Goal: Task Accomplishment & Management: Complete application form

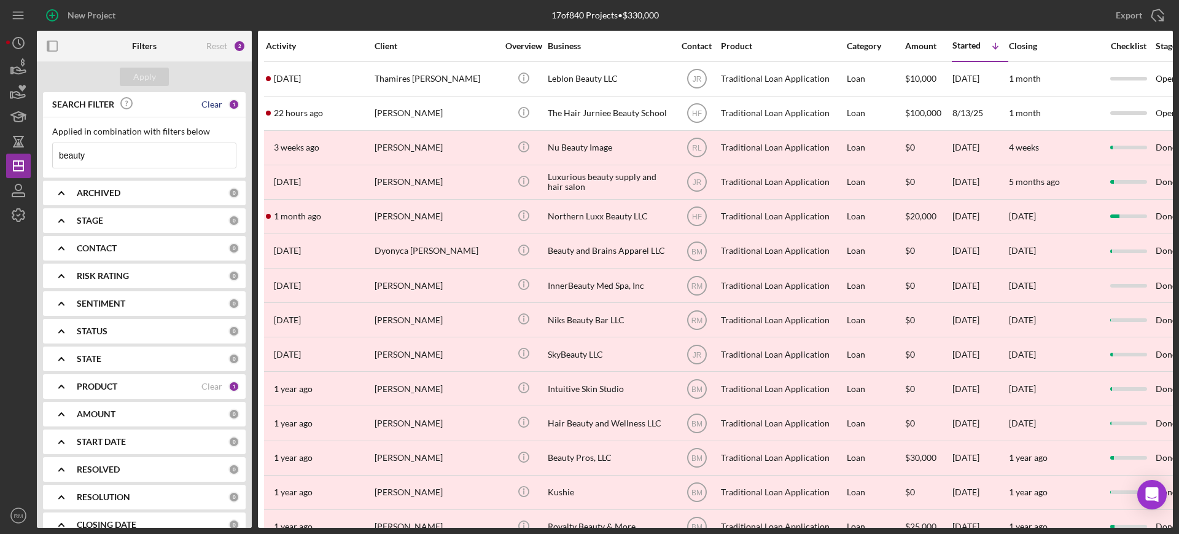
click at [208, 107] on div "Clear" at bounding box center [211, 105] width 21 height 10
click at [162, 201] on div "ARCHIVED 0" at bounding box center [158, 193] width 163 height 25
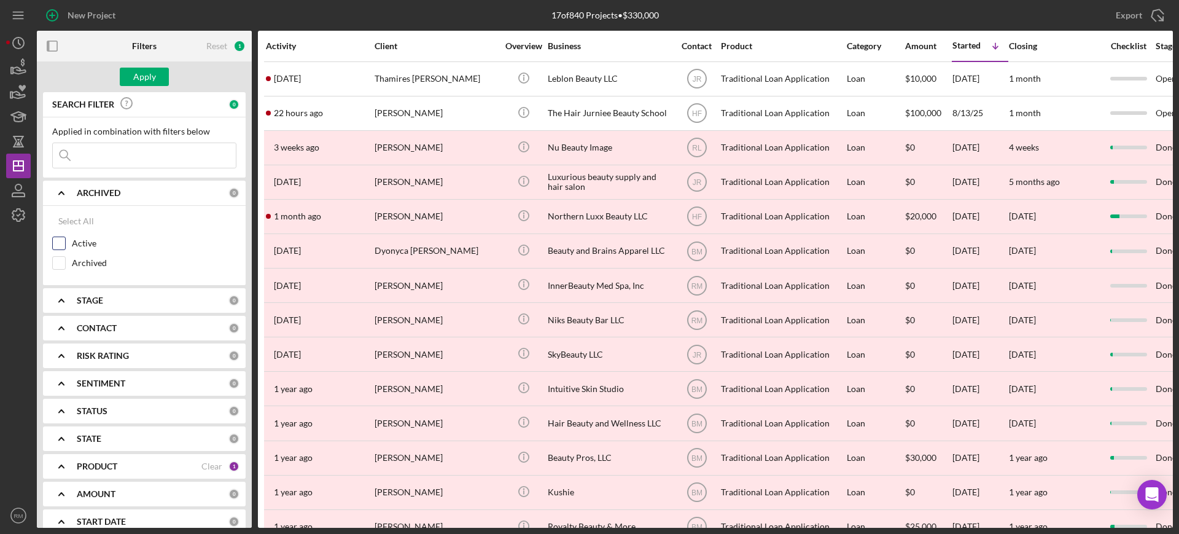
click at [58, 244] on input "Active" at bounding box center [59, 243] width 12 height 12
checkbox input "true"
click at [149, 77] on div "Apply" at bounding box center [144, 77] width 23 height 18
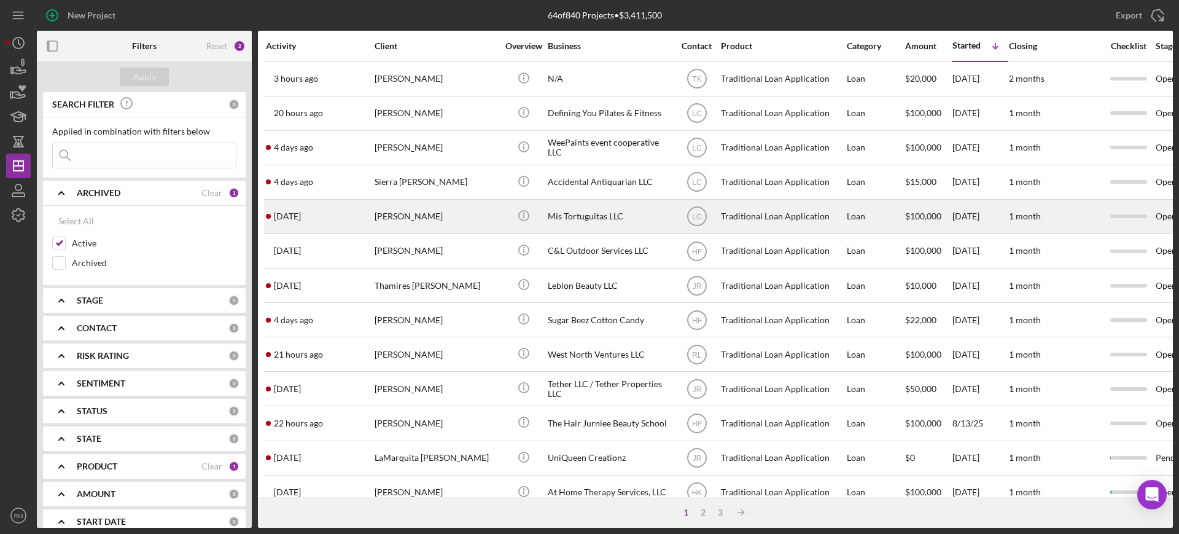
click at [469, 221] on div "[PERSON_NAME]" at bounding box center [436, 216] width 123 height 33
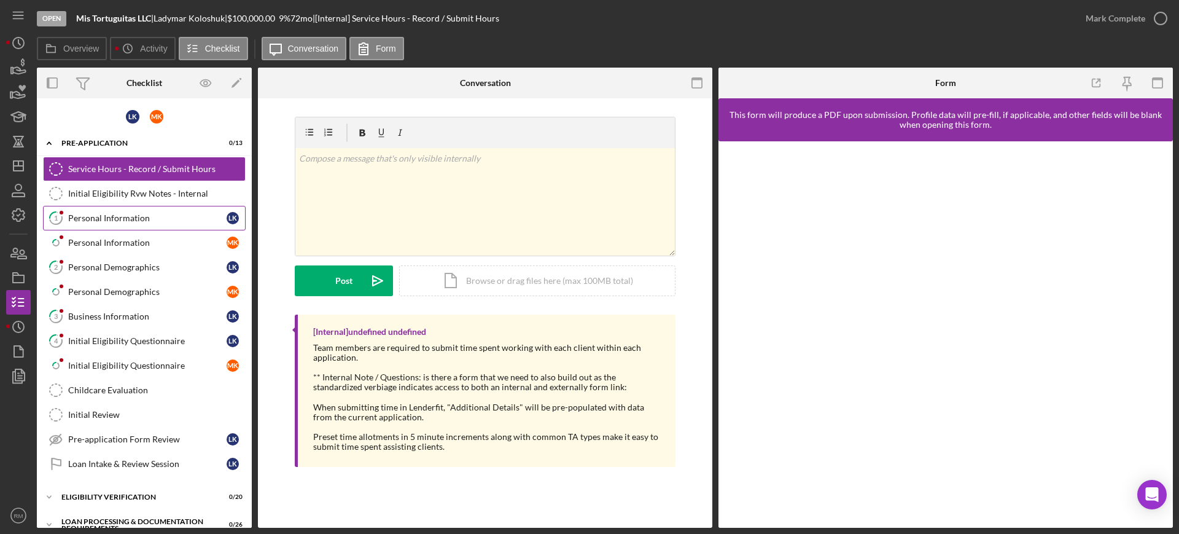
click at [141, 221] on div "Personal Information" at bounding box center [147, 218] width 158 height 10
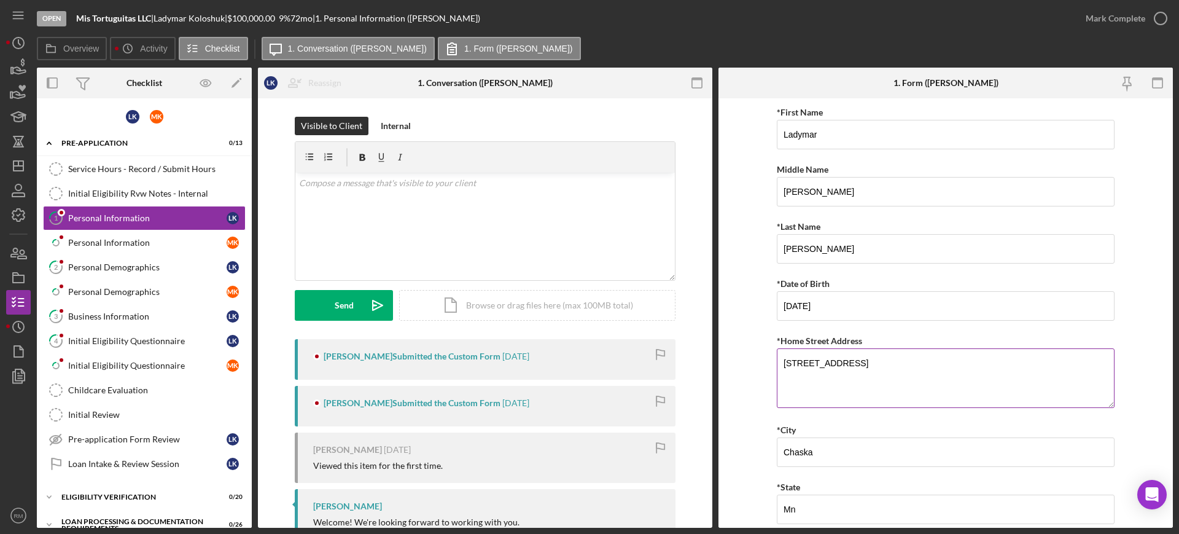
click at [823, 358] on textarea "[STREET_ADDRESS]" at bounding box center [946, 377] width 338 height 59
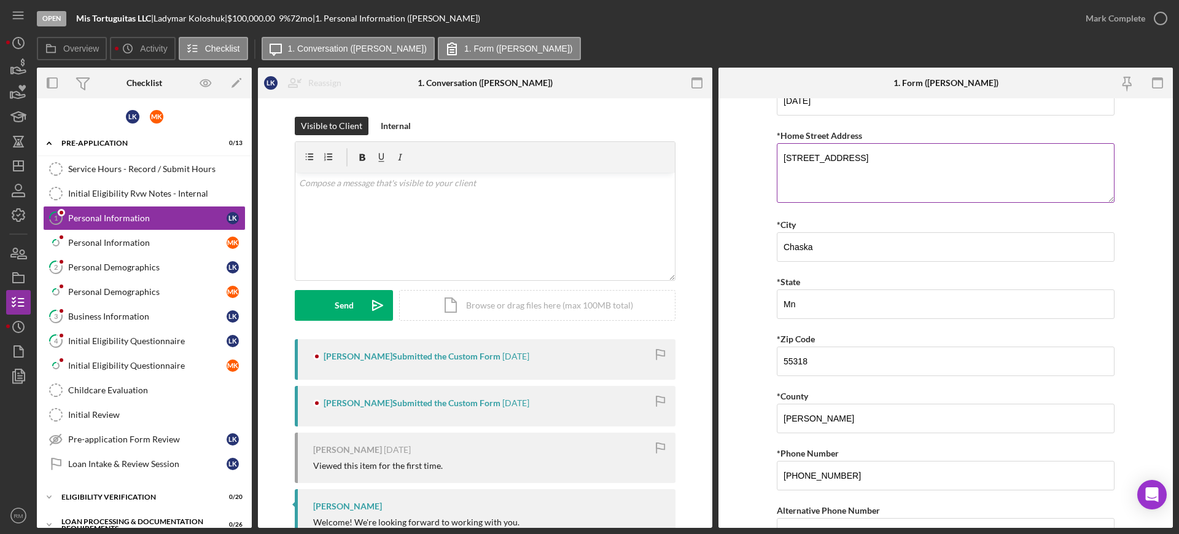
scroll to position [206, 0]
click at [136, 266] on div "Personal Demographics" at bounding box center [147, 267] width 158 height 10
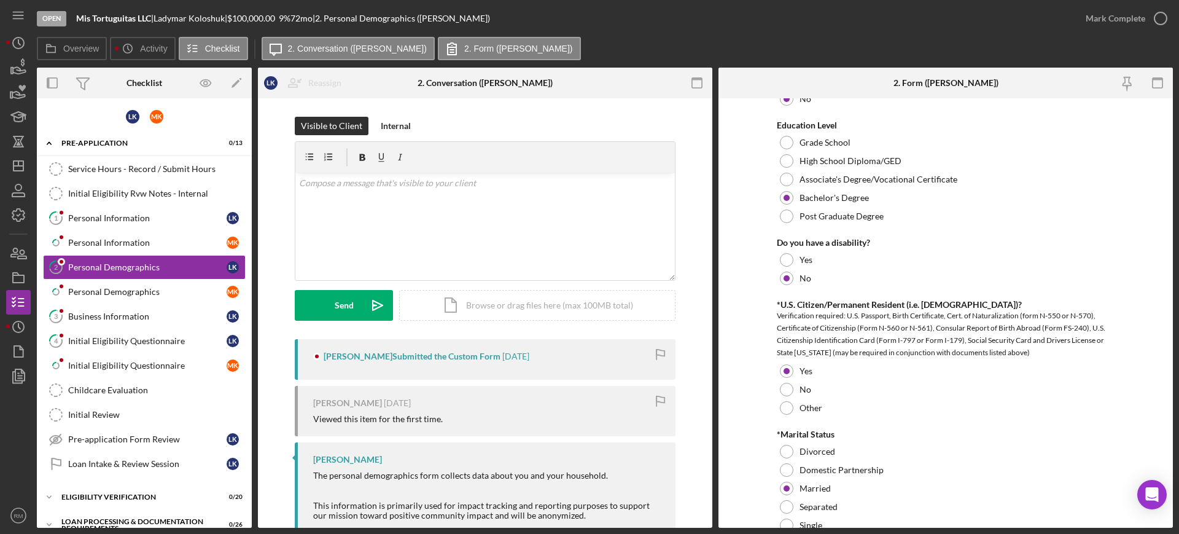
scroll to position [554, 0]
click at [151, 313] on div "Business Information" at bounding box center [147, 316] width 158 height 10
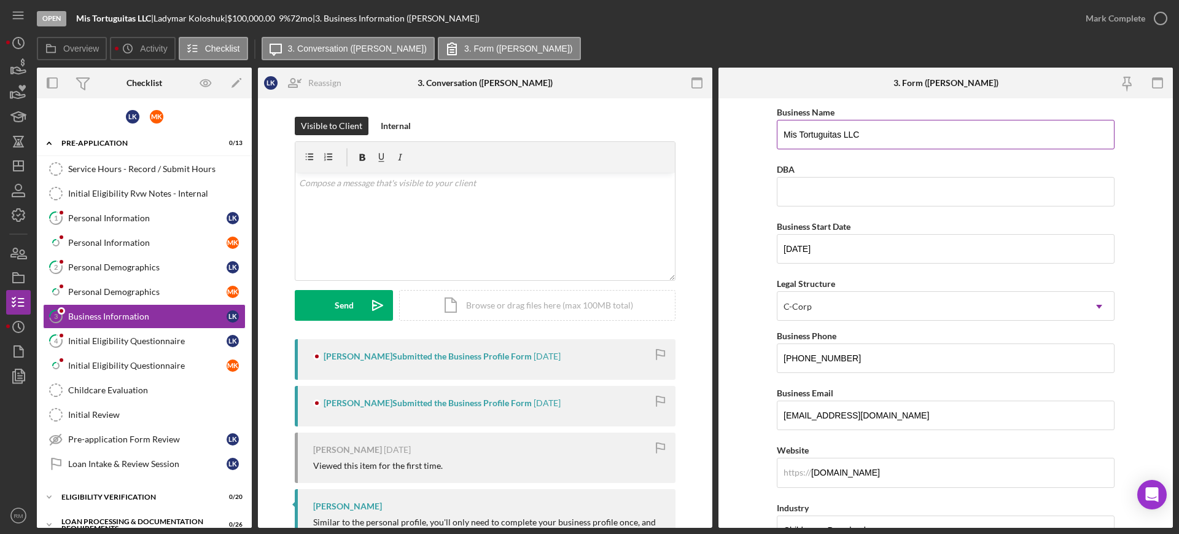
click at [881, 140] on input "Mis Tortuguitas LLC" at bounding box center [946, 134] width 338 height 29
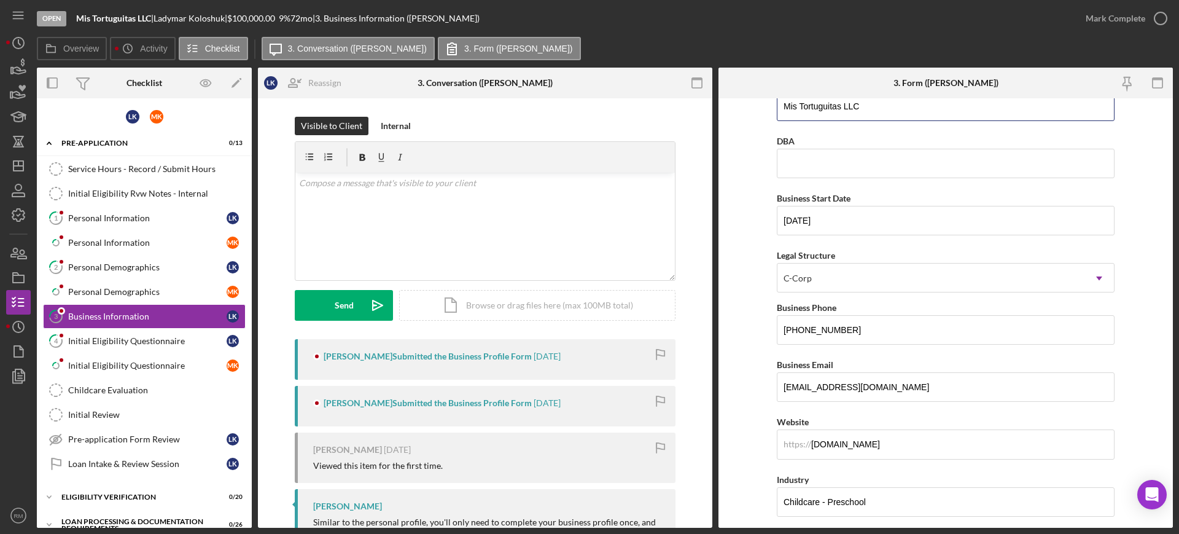
scroll to position [33, 0]
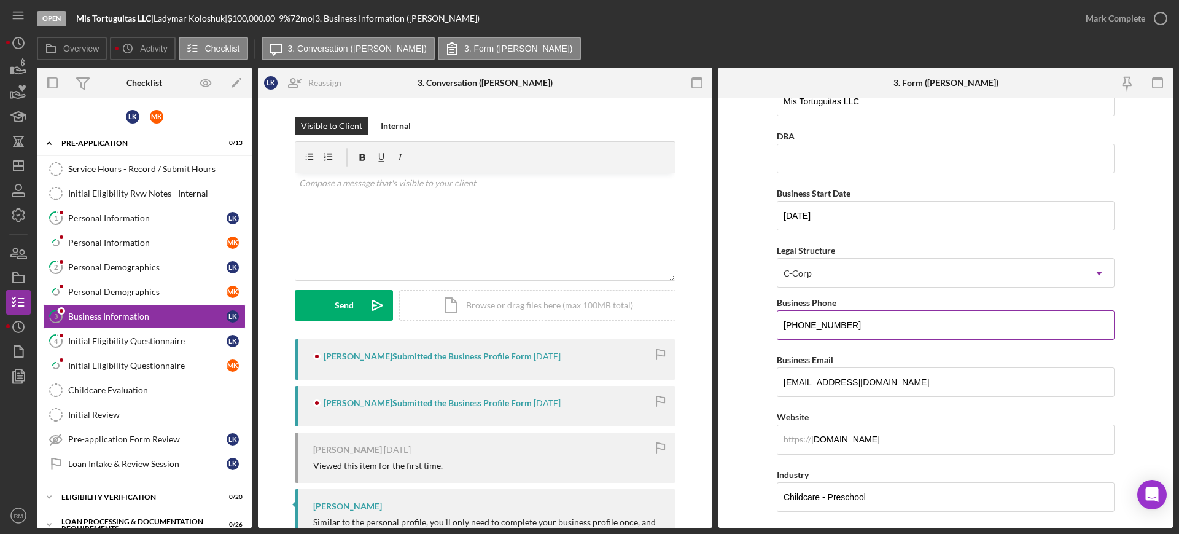
click at [864, 326] on input "[PHONE_NUMBER]" at bounding box center [946, 324] width 338 height 29
click at [852, 380] on input "[EMAIL_ADDRESS][DOMAIN_NAME]" at bounding box center [946, 381] width 338 height 29
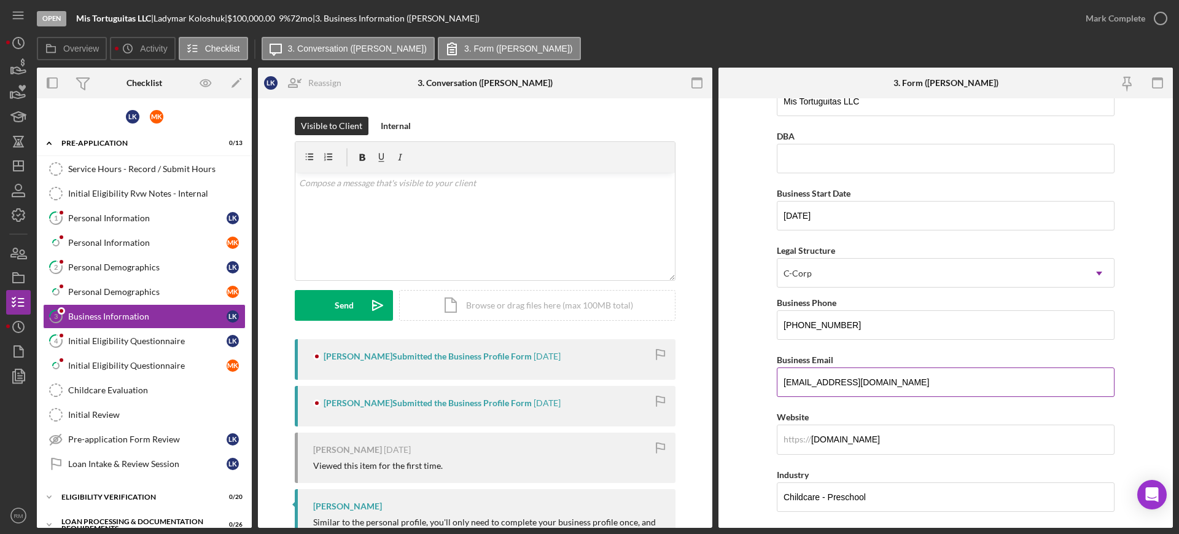
click at [852, 380] on input "[EMAIL_ADDRESS][DOMAIN_NAME]" at bounding box center [946, 381] width 338 height 29
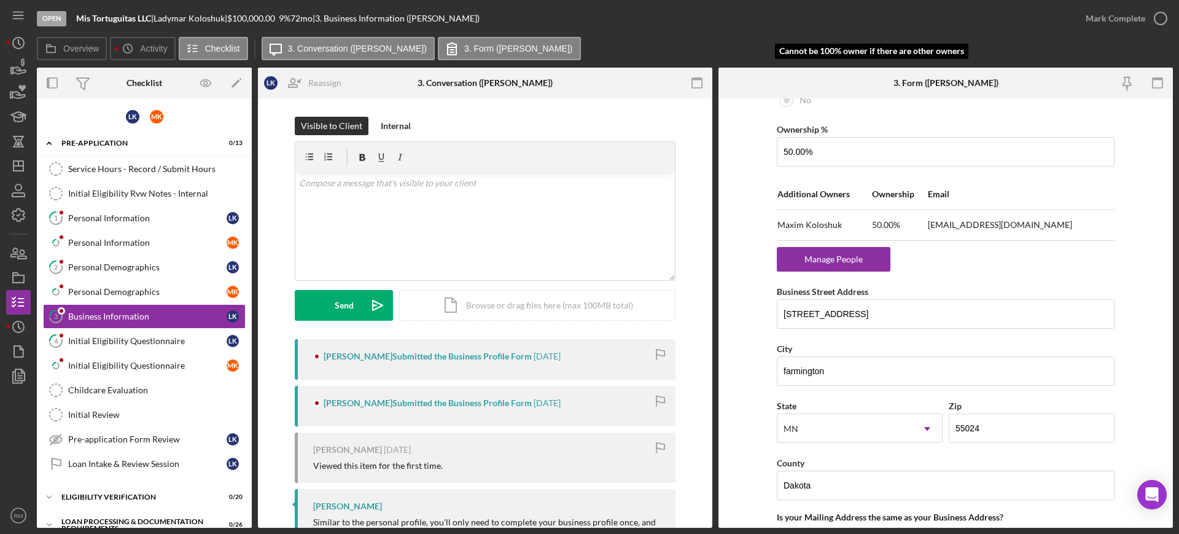
scroll to position [714, 0]
click at [975, 300] on input "[STREET_ADDRESS]" at bounding box center [946, 311] width 338 height 29
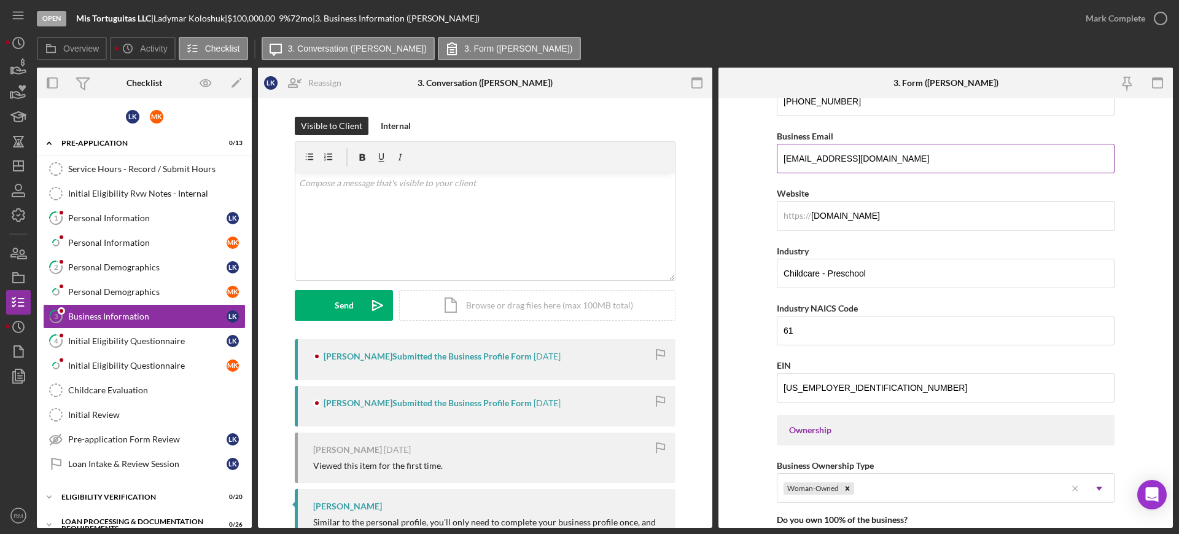
scroll to position [257, 0]
click at [916, 397] on input "[US_EMPLOYER_IDENTIFICATION_NUMBER]" at bounding box center [946, 386] width 338 height 29
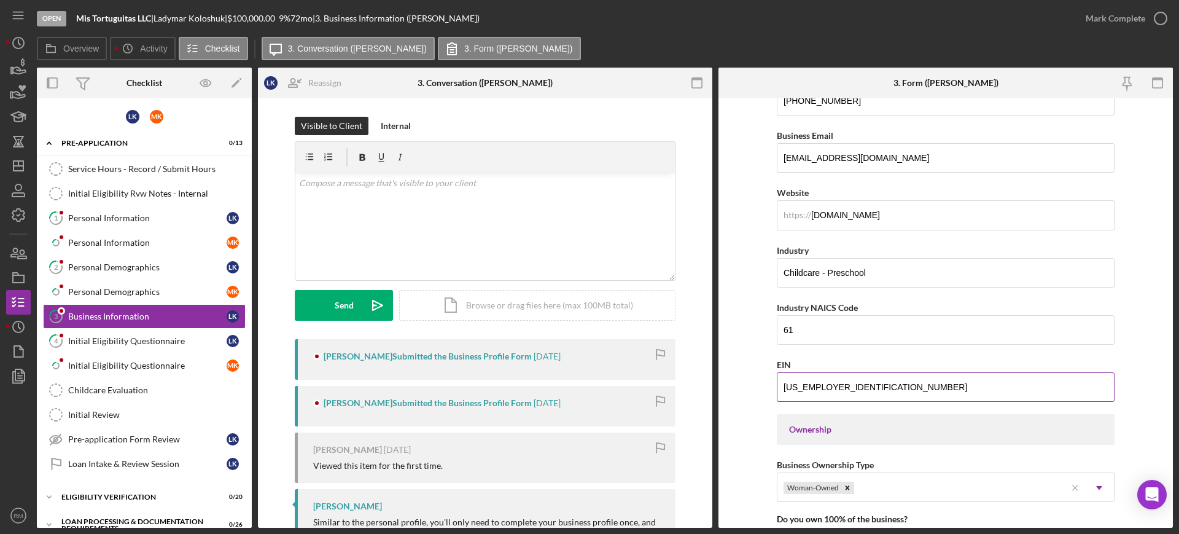
click at [916, 397] on input "[US_EMPLOYER_IDENTIFICATION_NUMBER]" at bounding box center [946, 386] width 338 height 29
click at [15, 167] on icon "Icon/Dashboard" at bounding box center [18, 165] width 31 height 31
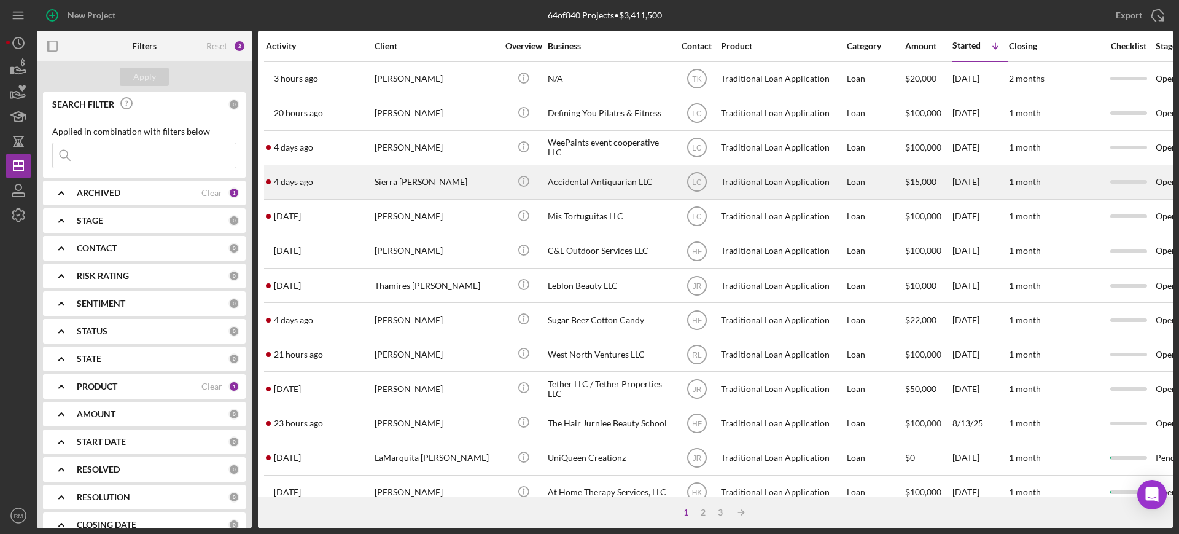
click at [455, 183] on div "Sierra [PERSON_NAME]" at bounding box center [436, 182] width 123 height 33
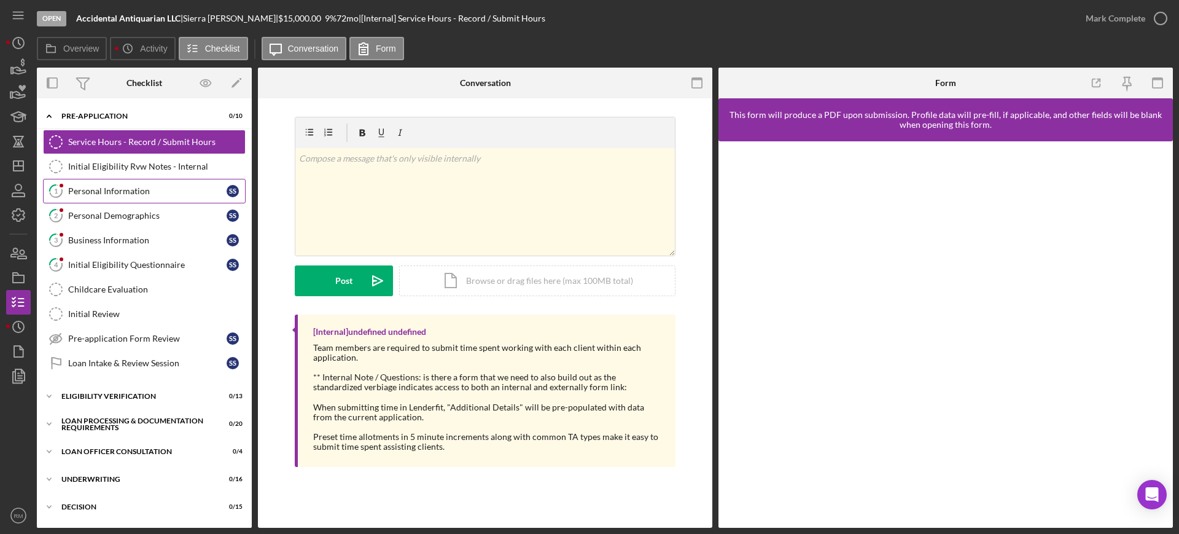
click at [162, 191] on div "Personal Information" at bounding box center [147, 191] width 158 height 10
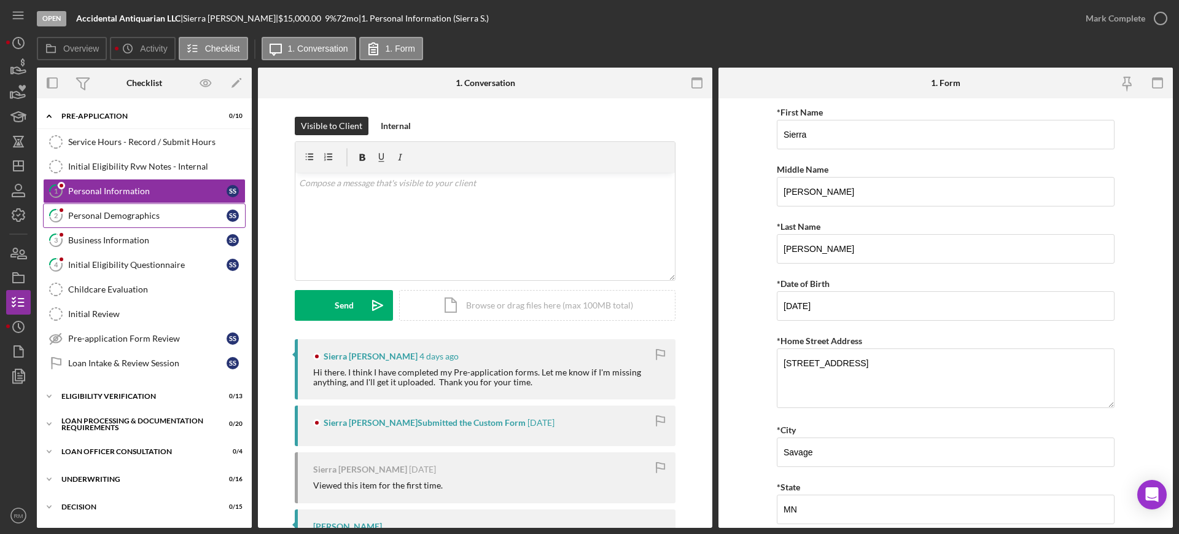
click at [132, 219] on div "Personal Demographics" at bounding box center [147, 216] width 158 height 10
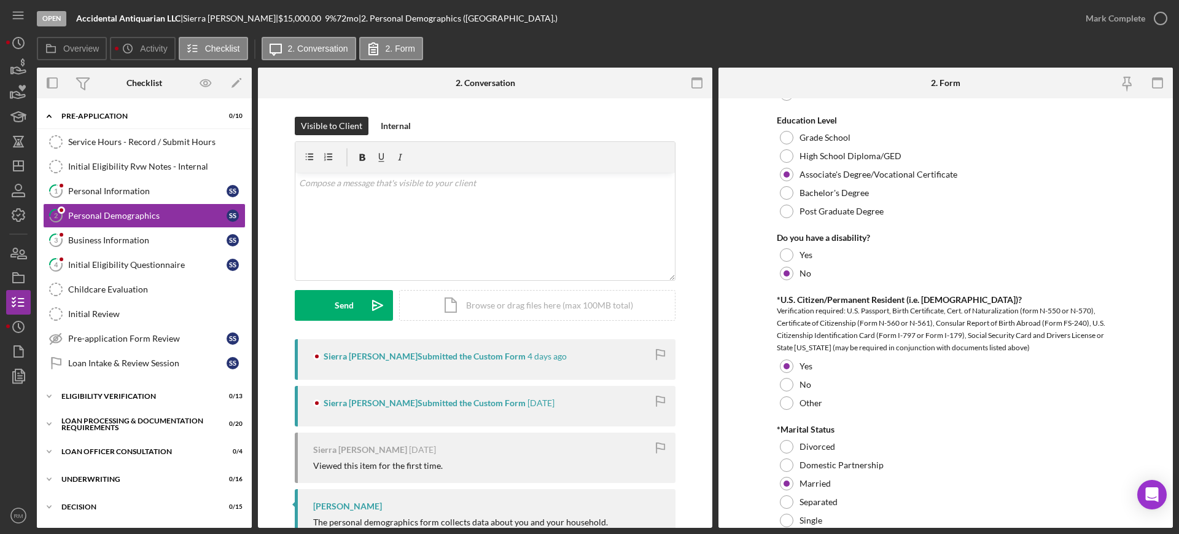
scroll to position [561, 0]
click at [129, 243] on div "Business Information" at bounding box center [147, 240] width 158 height 10
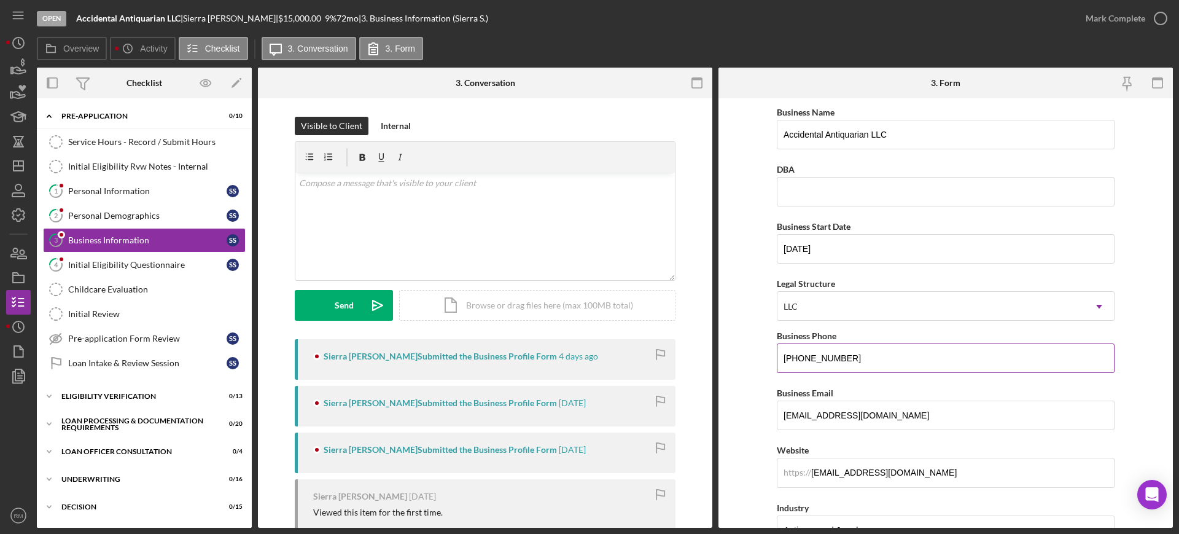
scroll to position [61, 0]
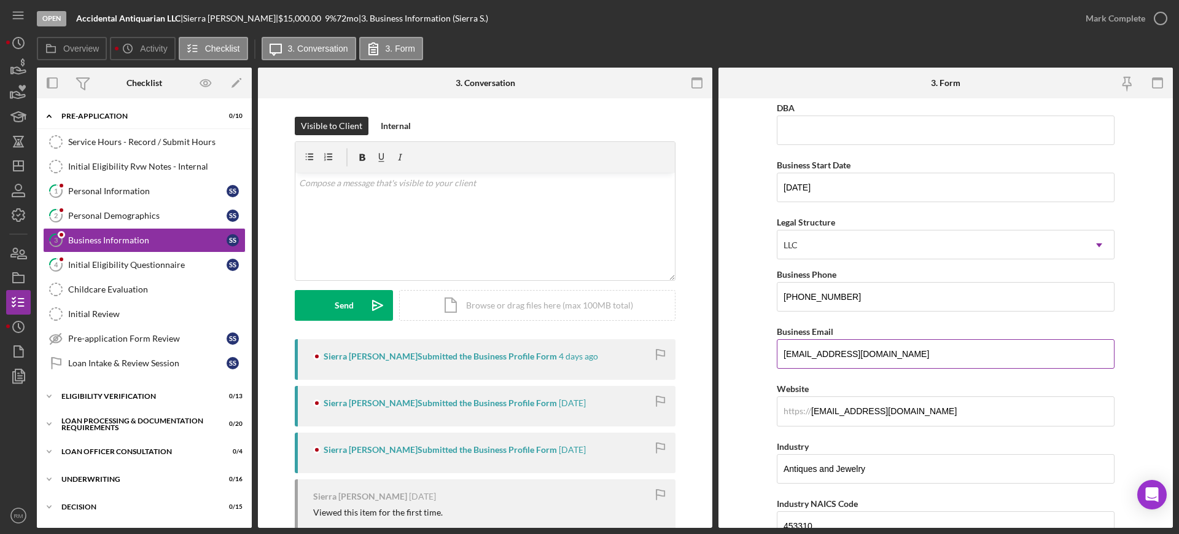
click at [931, 348] on input "[EMAIL_ADDRESS][DOMAIN_NAME]" at bounding box center [946, 353] width 338 height 29
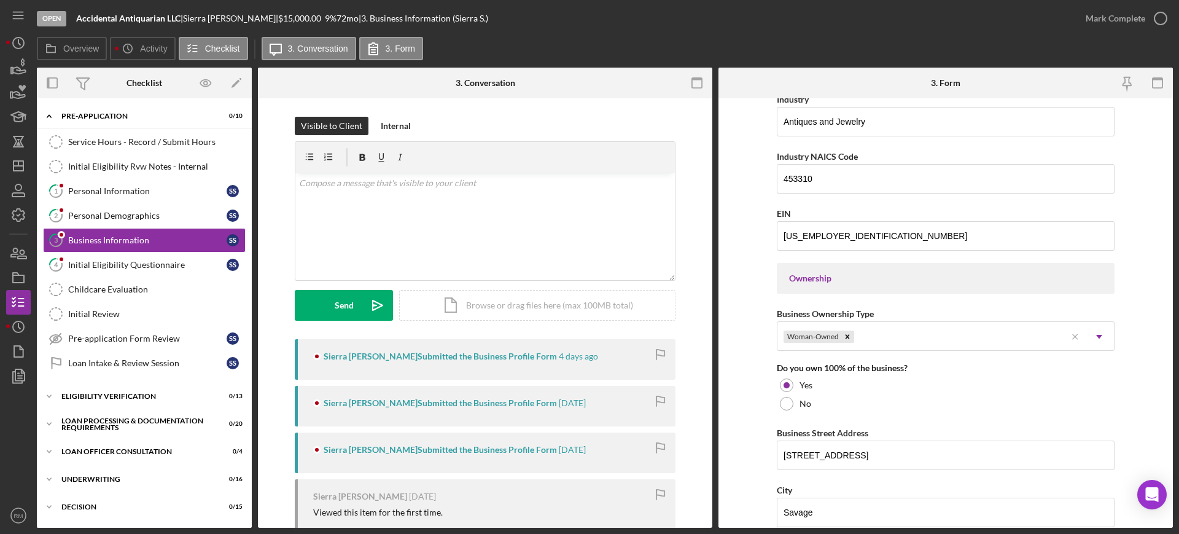
scroll to position [407, 0]
click at [813, 236] on input "[US_EMPLOYER_IDENTIFICATION_NUMBER]" at bounding box center [946, 236] width 338 height 29
click at [23, 177] on icon "Icon/Dashboard" at bounding box center [18, 165] width 31 height 31
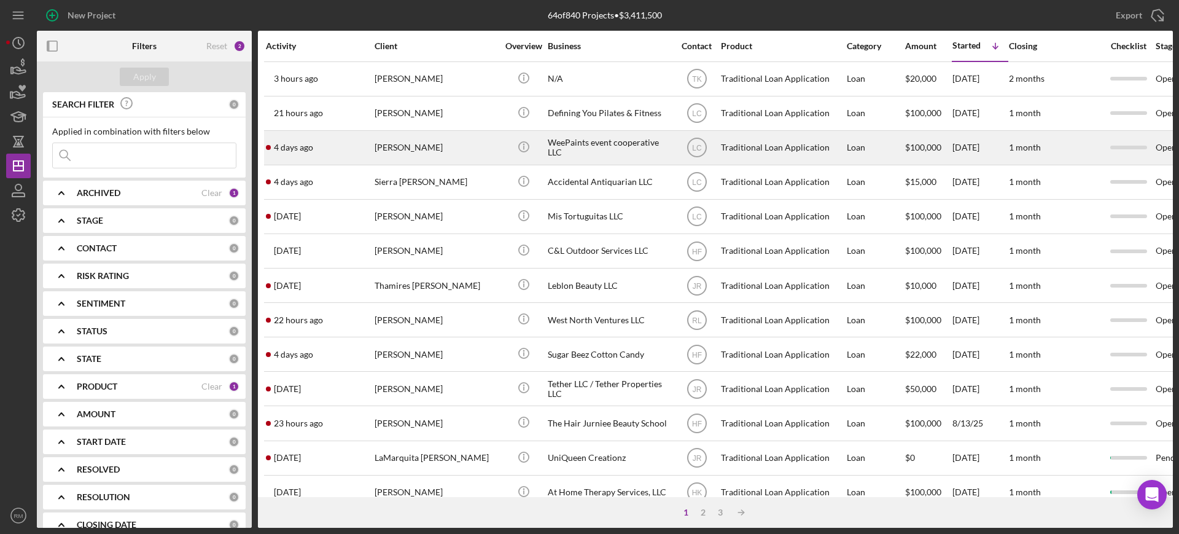
click at [583, 143] on div "WeePaints event cooperative LLC" at bounding box center [609, 147] width 123 height 33
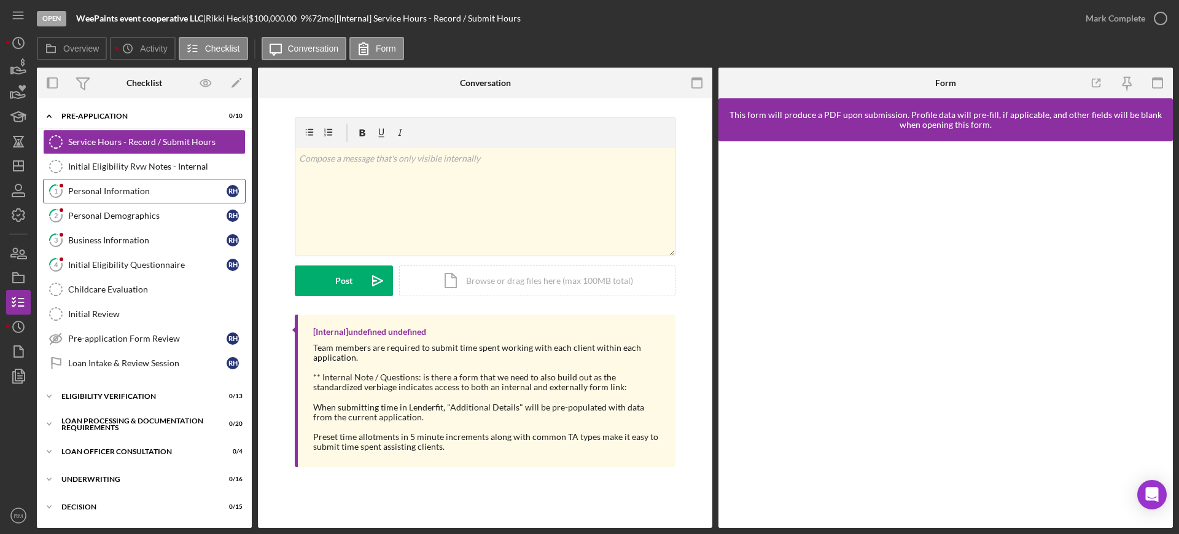
click at [138, 194] on div "Personal Information" at bounding box center [147, 191] width 158 height 10
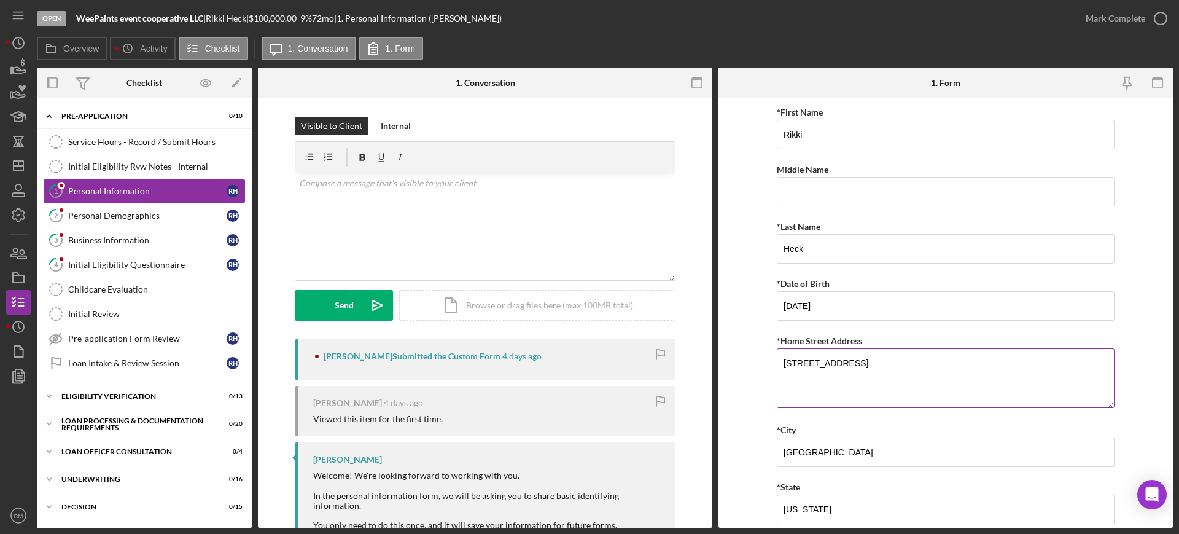
click at [846, 367] on textarea "[STREET_ADDRESS]" at bounding box center [946, 377] width 338 height 59
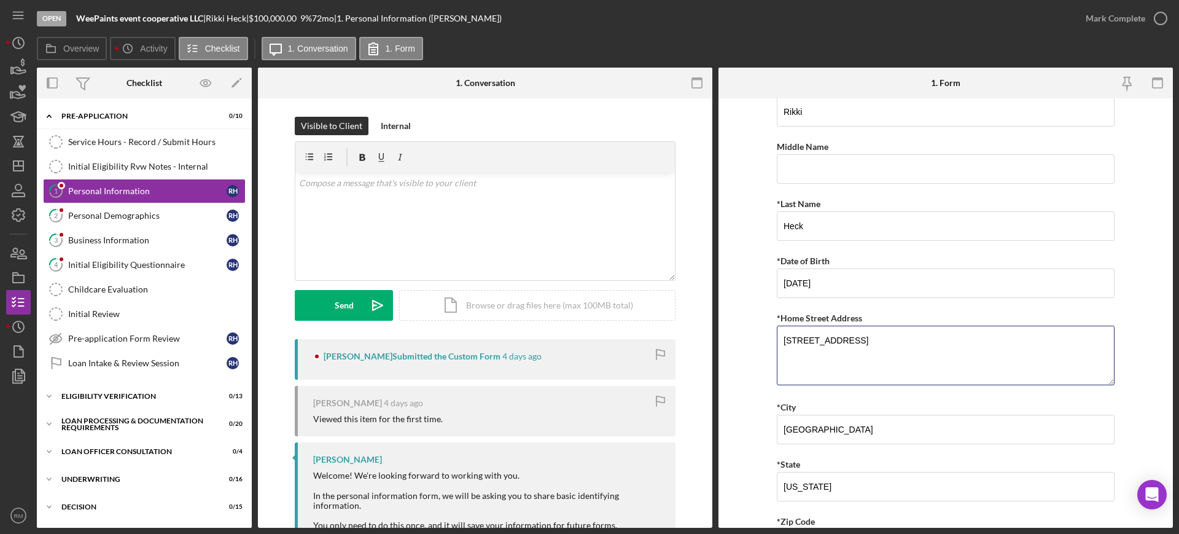
scroll to position [22, 0]
click at [133, 225] on link "2 Personal Demographics R H" at bounding box center [144, 215] width 203 height 25
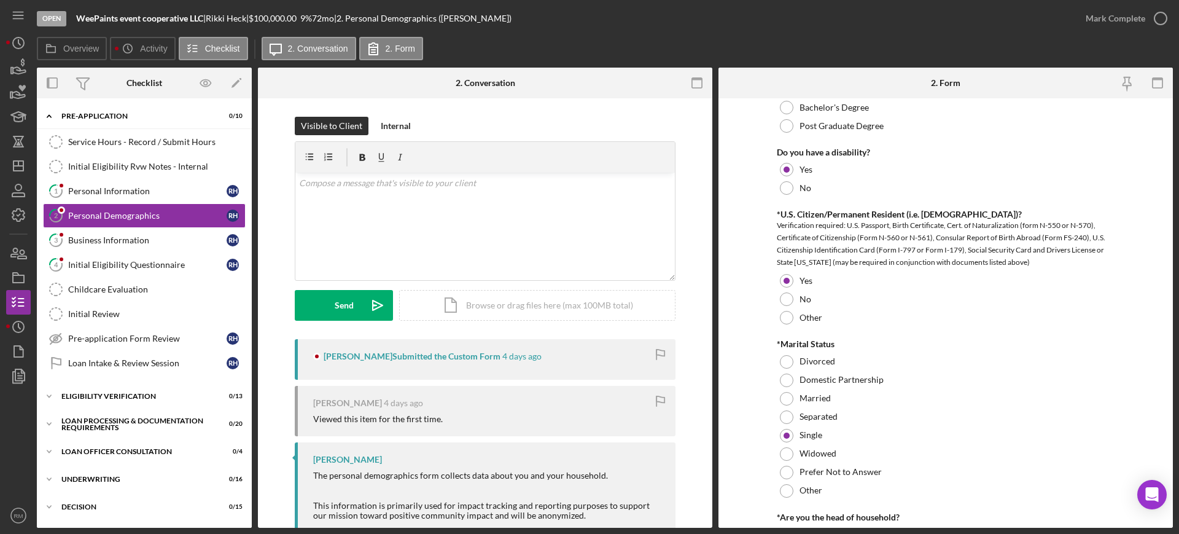
scroll to position [728, 0]
click at [165, 241] on div "Business Information" at bounding box center [147, 240] width 158 height 10
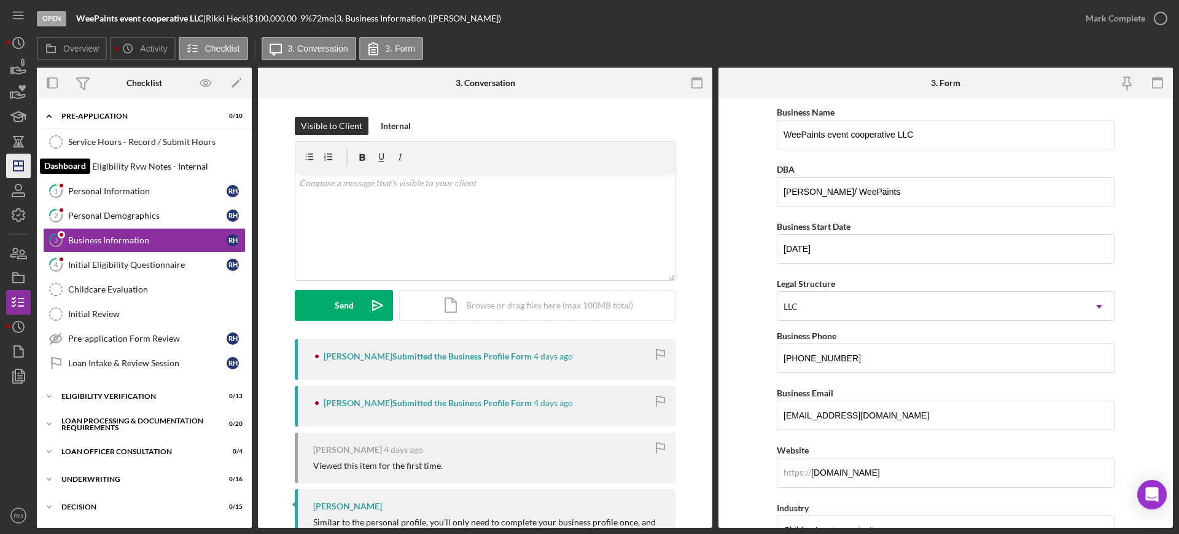
click at [9, 154] on icon "Icon/Dashboard" at bounding box center [18, 165] width 31 height 31
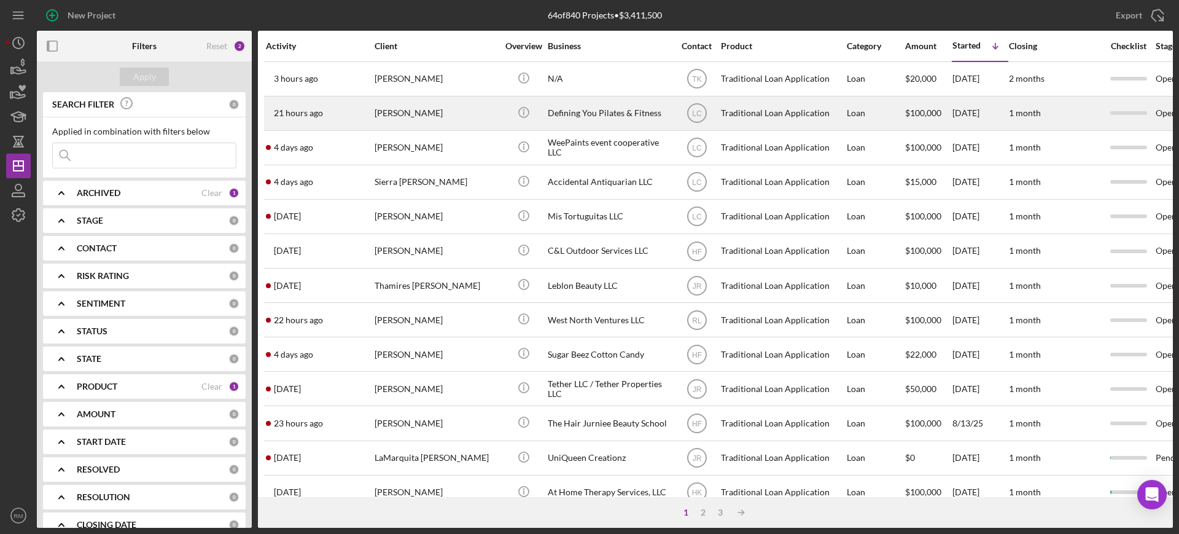
click at [557, 115] on div "Defining You Pilates & Fitness" at bounding box center [609, 113] width 123 height 33
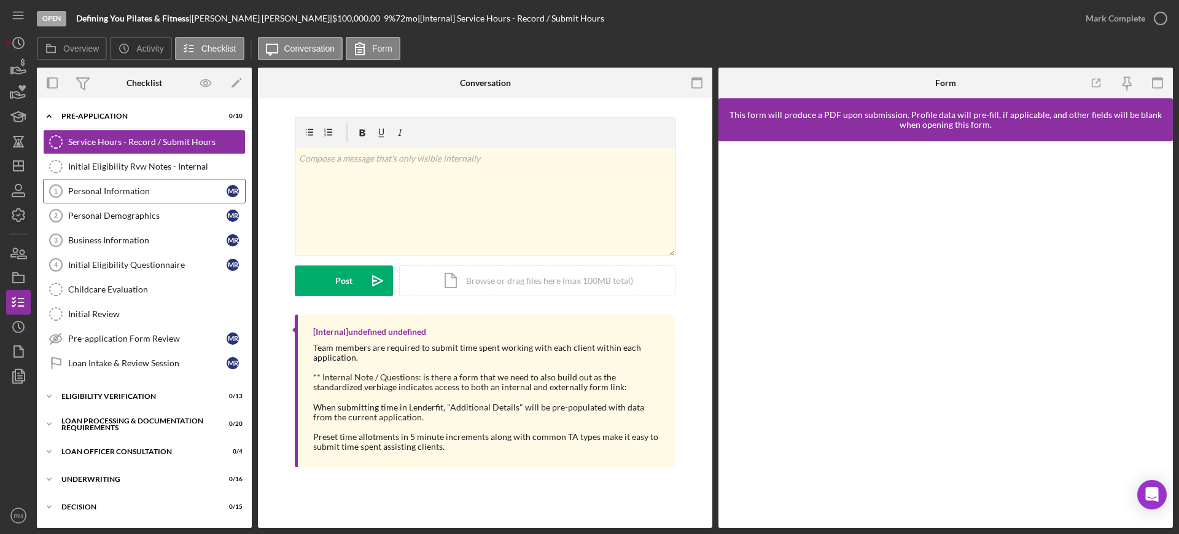
click at [128, 193] on div "Personal Information" at bounding box center [147, 191] width 158 height 10
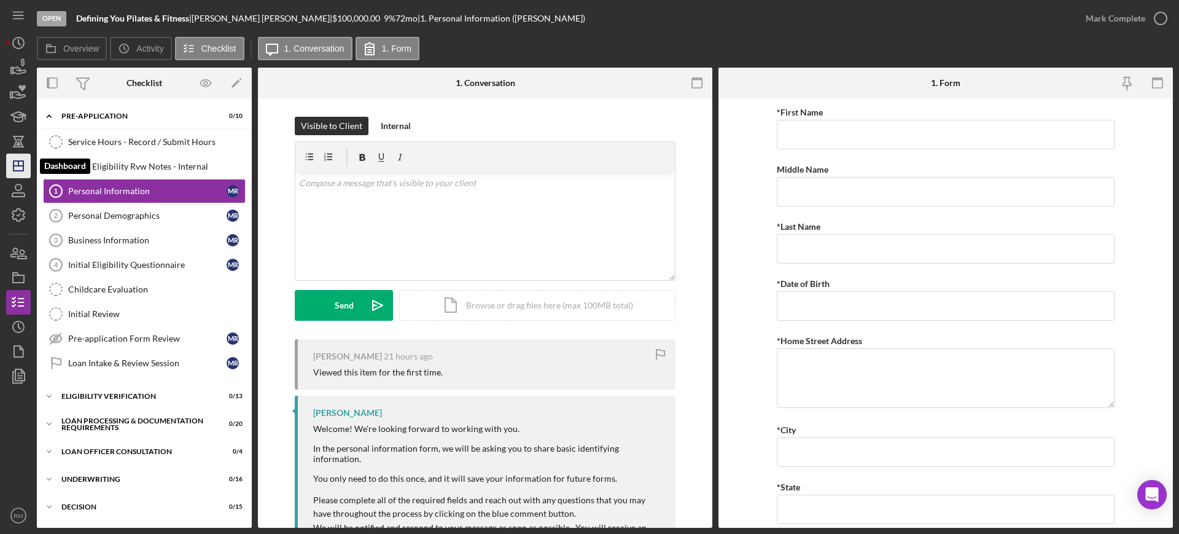
click at [9, 165] on icon "Icon/Dashboard" at bounding box center [18, 165] width 31 height 31
